Goal: Information Seeking & Learning: Learn about a topic

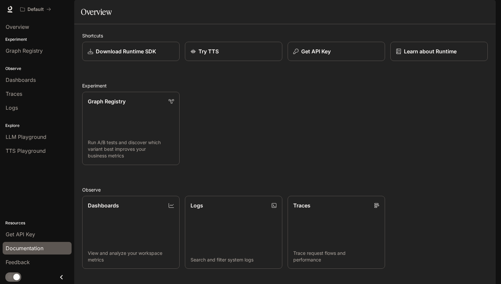
click at [24, 251] on span "Documentation" at bounding box center [25, 248] width 38 height 8
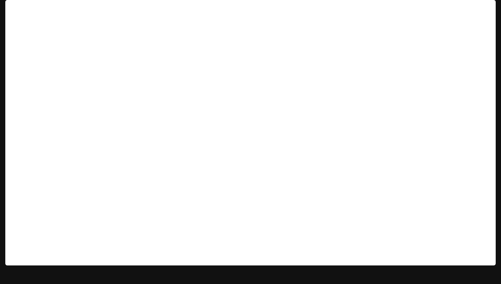
click at [491, 10] on button "button" at bounding box center [485, 9] width 13 height 13
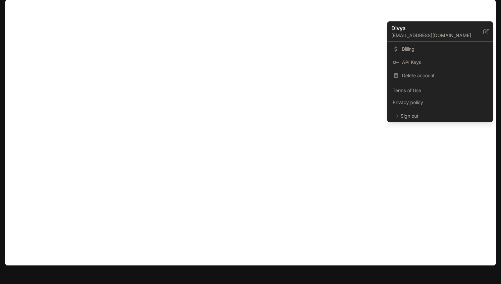
click at [407, 142] on div at bounding box center [250, 142] width 501 height 284
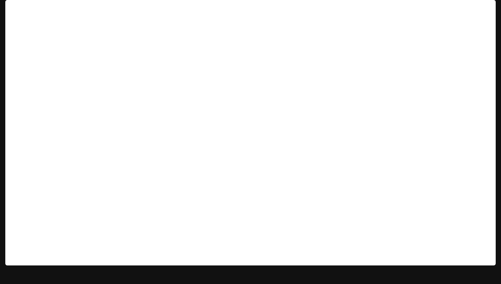
click at [489, 7] on img "button" at bounding box center [485, 9] width 9 height 9
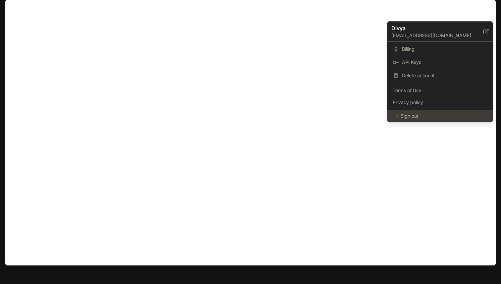
click at [435, 111] on div "Sign out" at bounding box center [439, 116] width 105 height 12
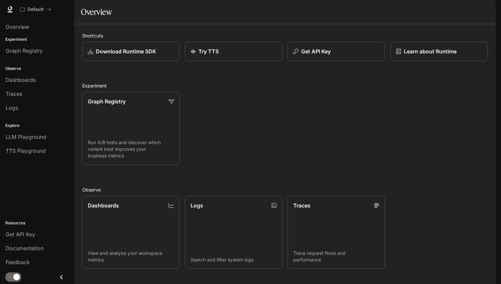
click at [487, 11] on img "button" at bounding box center [485, 9] width 9 height 9
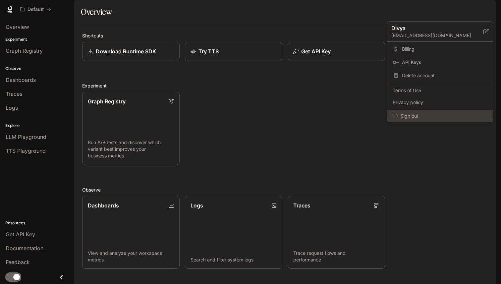
click at [436, 117] on span "Sign out" at bounding box center [443, 116] width 87 height 7
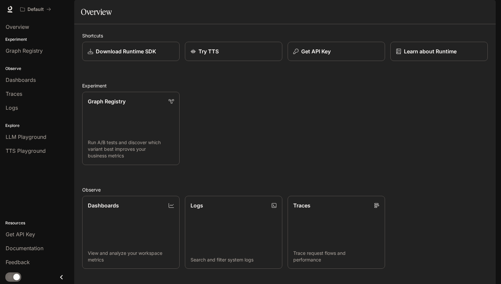
click at [336, 139] on div "Graph Registry Run A/B tests and discover which variant best improves your busi…" at bounding box center [282, 125] width 411 height 78
click at [485, 10] on img "button" at bounding box center [485, 9] width 9 height 9
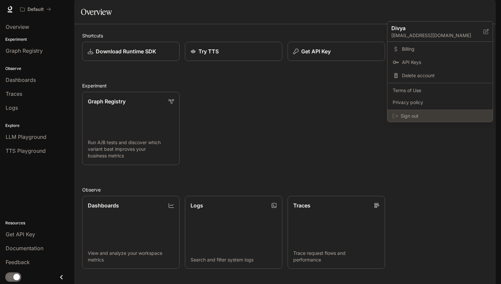
click at [419, 118] on span "Sign out" at bounding box center [443, 116] width 87 height 7
